Goal: Task Accomplishment & Management: Use online tool/utility

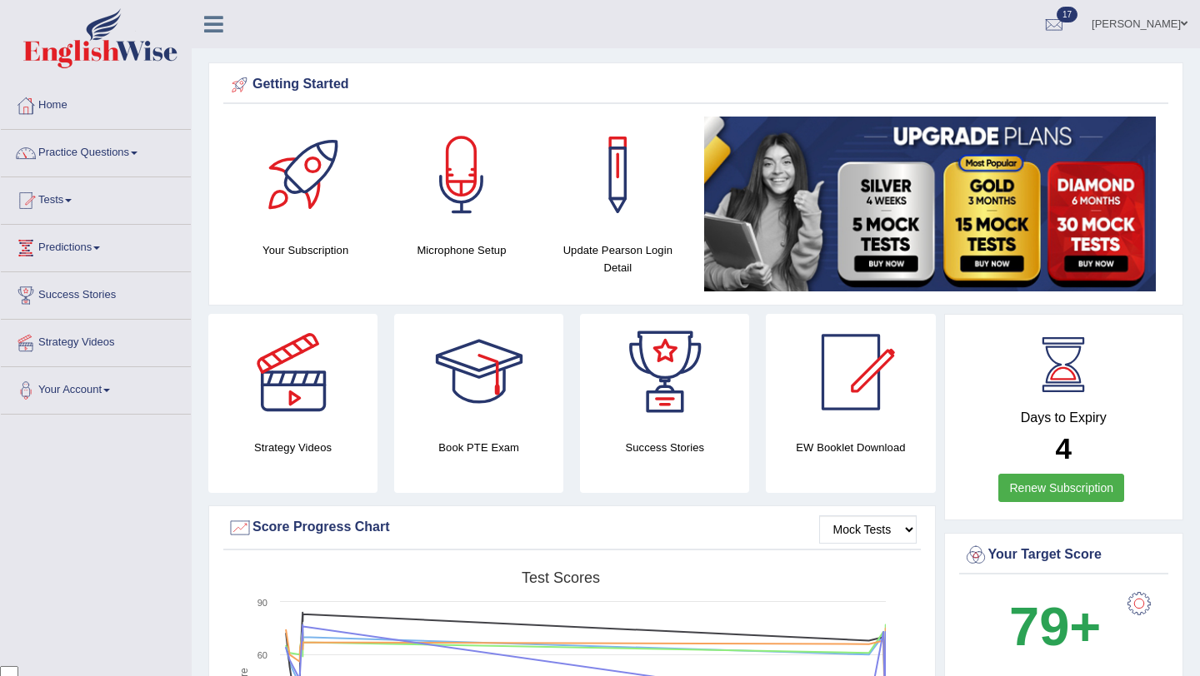
click at [87, 206] on link "Tests" at bounding box center [96, 198] width 190 height 42
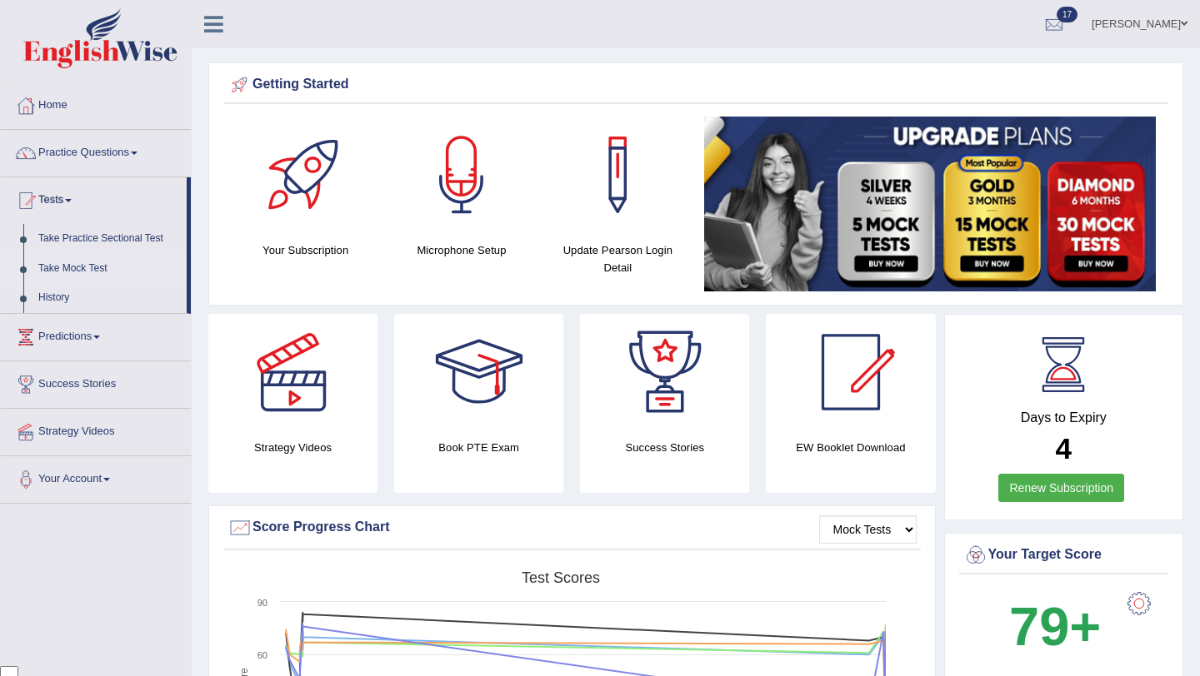
click at [92, 272] on link "Take Mock Test" at bounding box center [109, 269] width 156 height 30
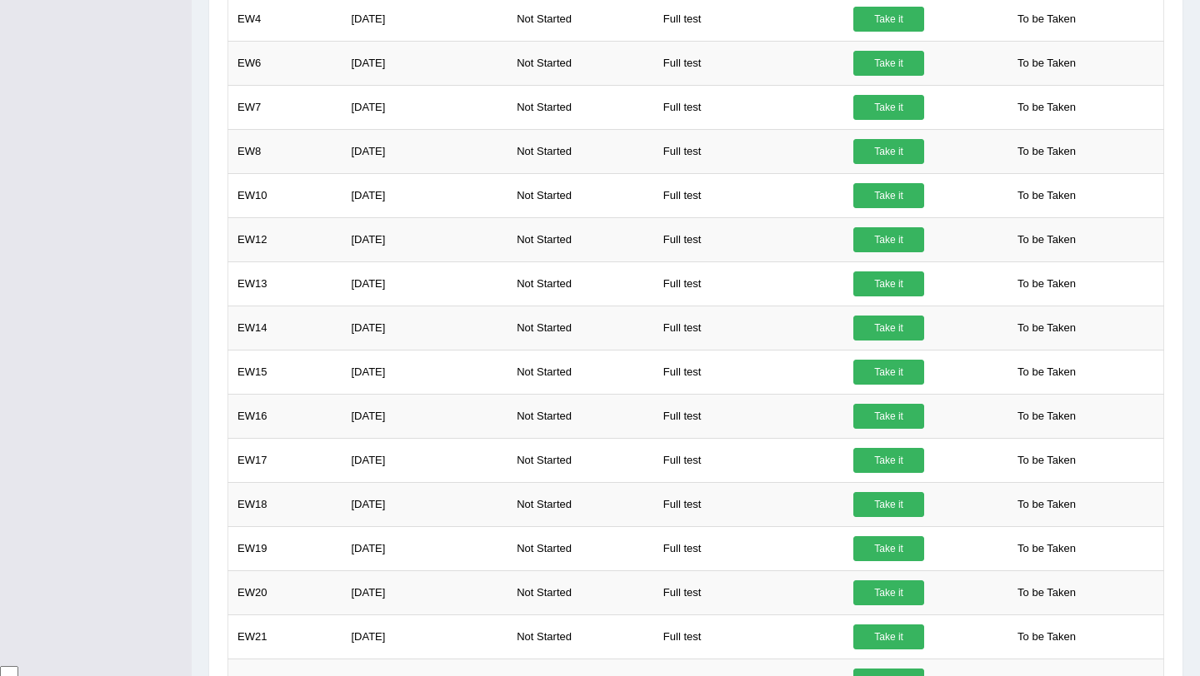
scroll to position [674, 0]
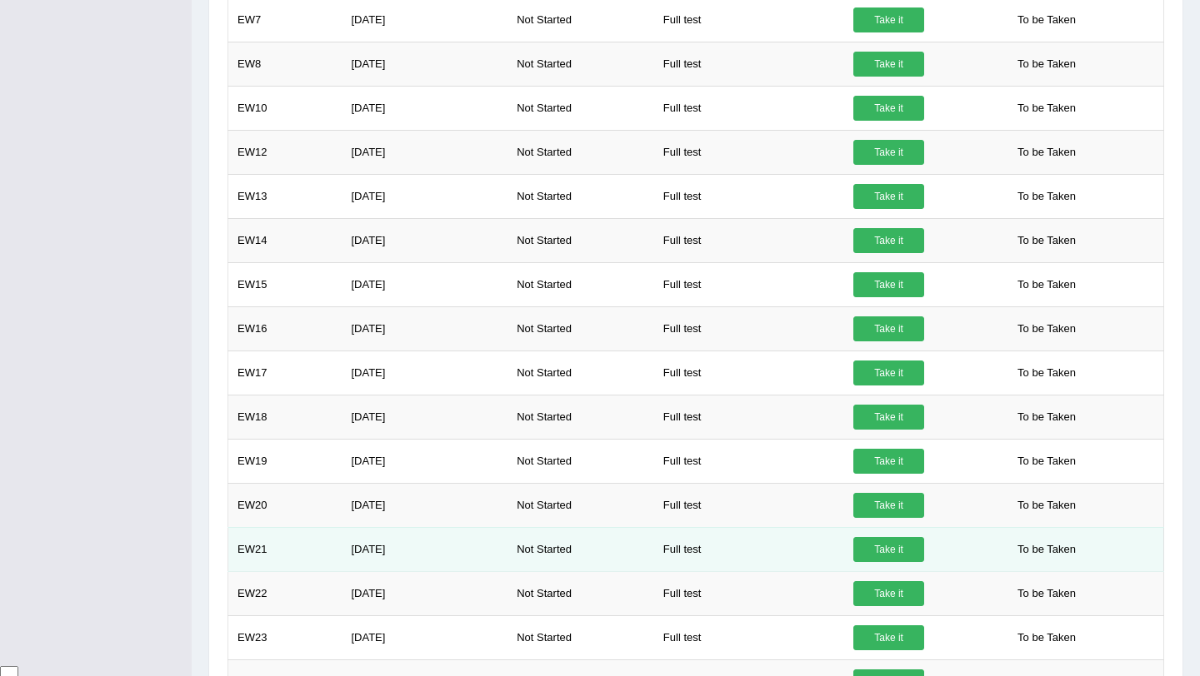
click at [886, 546] on link "Take it" at bounding box center [888, 549] width 71 height 25
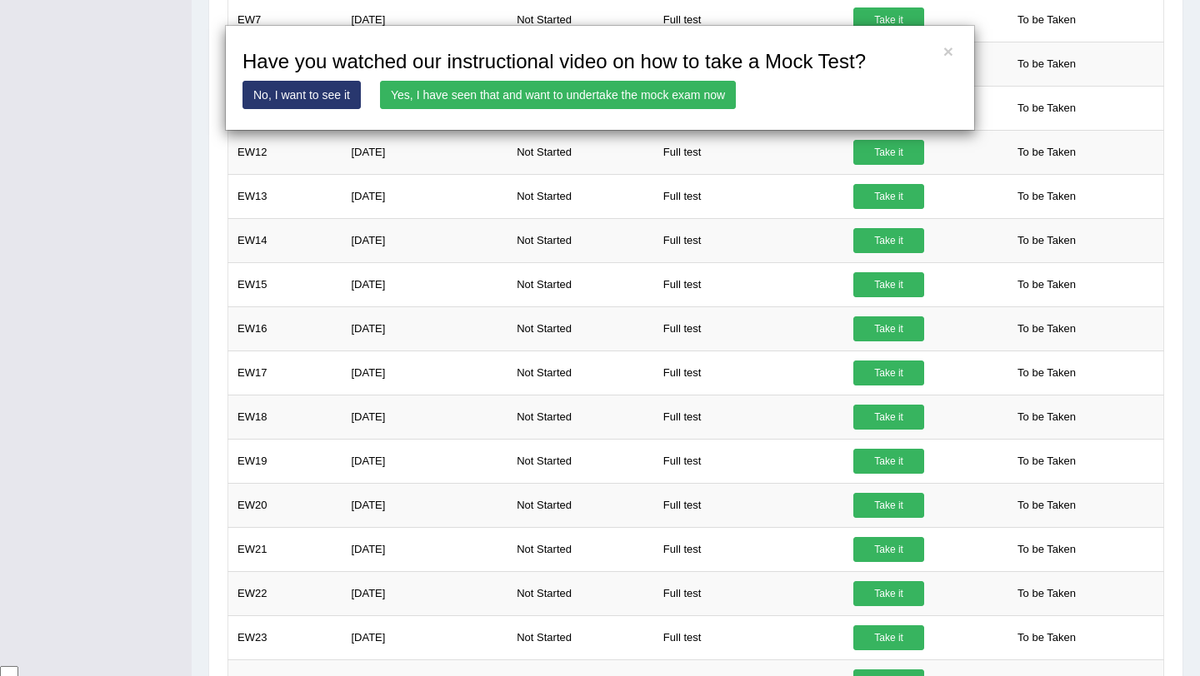
click at [662, 77] on div "× Have you watched our instructional video on how to take a Mock Test? No, I wa…" at bounding box center [600, 78] width 750 height 106
click at [659, 92] on link "Yes, I have seen that and want to undertake the mock exam now" at bounding box center [558, 95] width 356 height 28
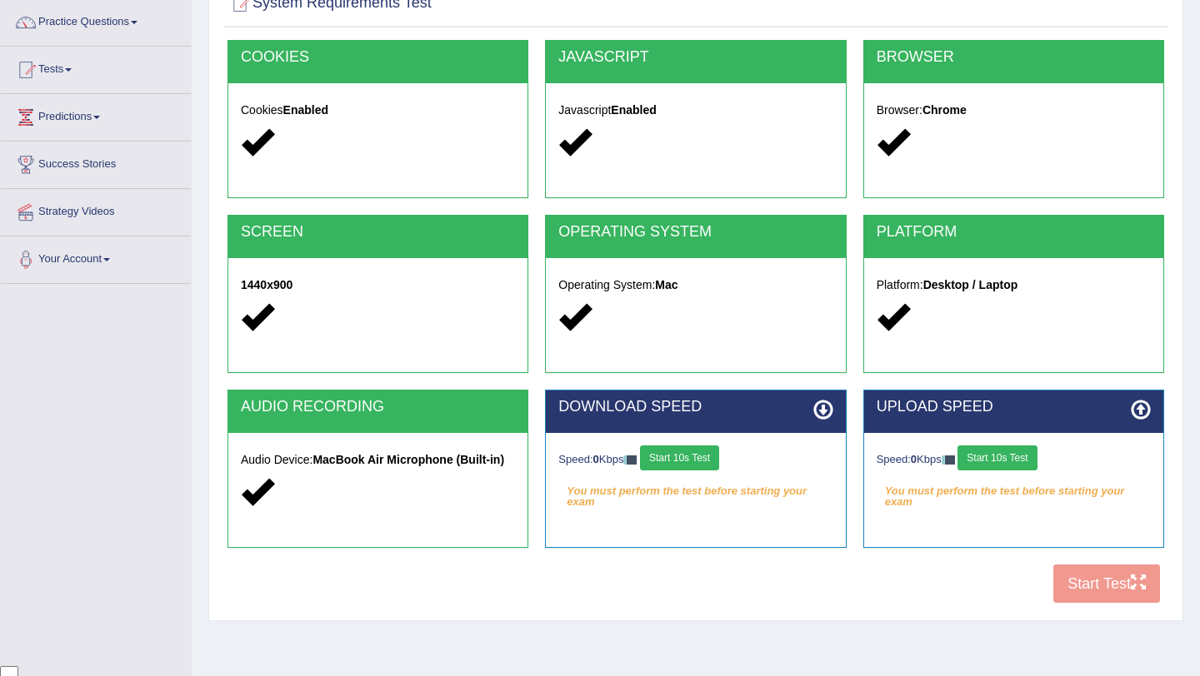
scroll to position [163, 0]
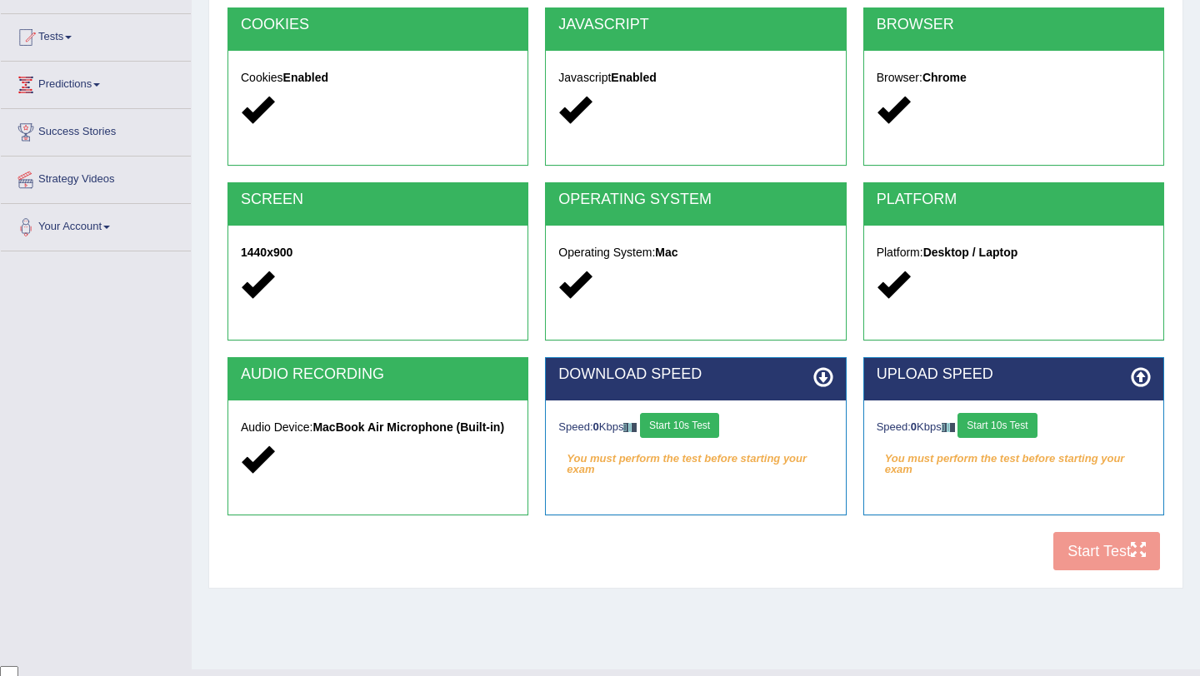
click at [717, 425] on button "Start 10s Test" at bounding box center [679, 425] width 79 height 25
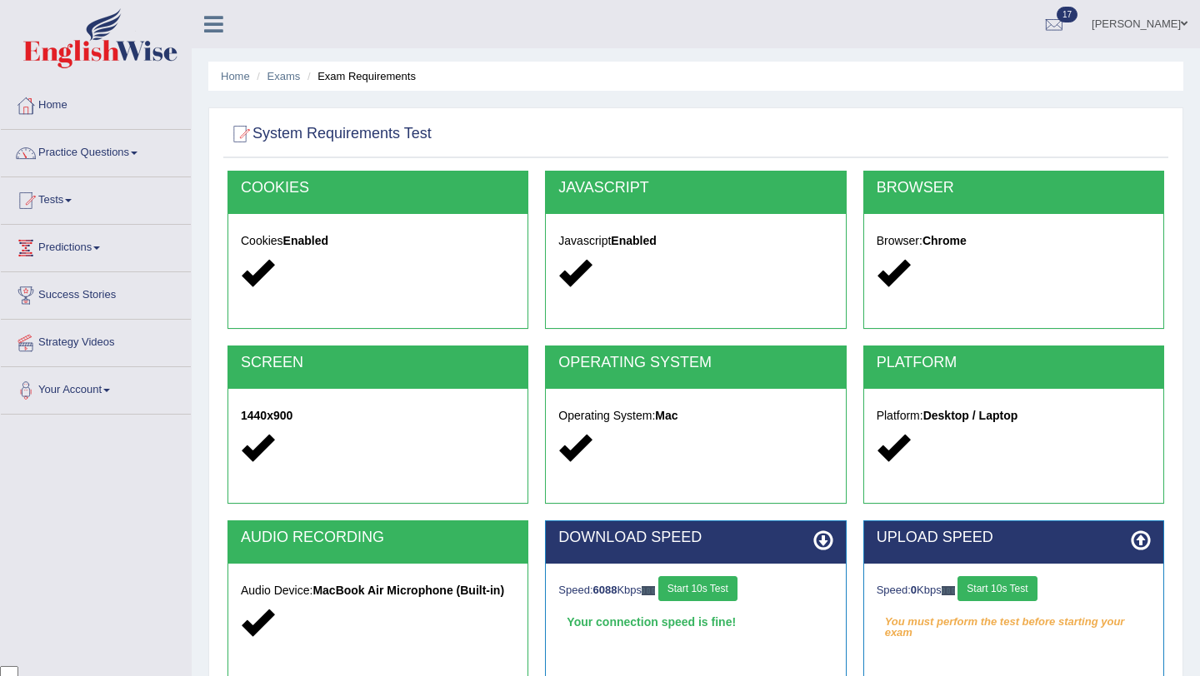
click at [852, 77] on ul "Home Exams Exam Requirements" at bounding box center [695, 76] width 975 height 29
click at [995, 605] on div "Speed: 0 Kbps Start 10s Test" at bounding box center [1013, 590] width 274 height 29
click at [1002, 583] on button "Start 10s Test" at bounding box center [996, 588] width 79 height 25
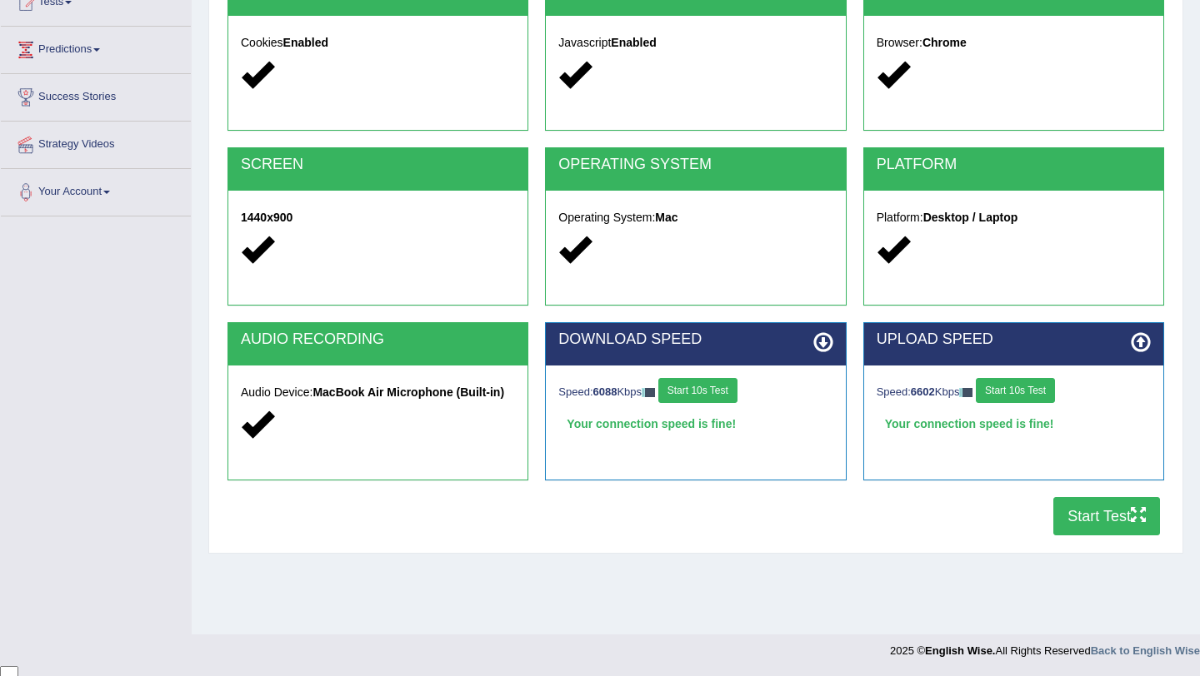
click at [1120, 520] on button "Start Test" at bounding box center [1106, 516] width 107 height 38
